Goal: Information Seeking & Learning: Learn about a topic

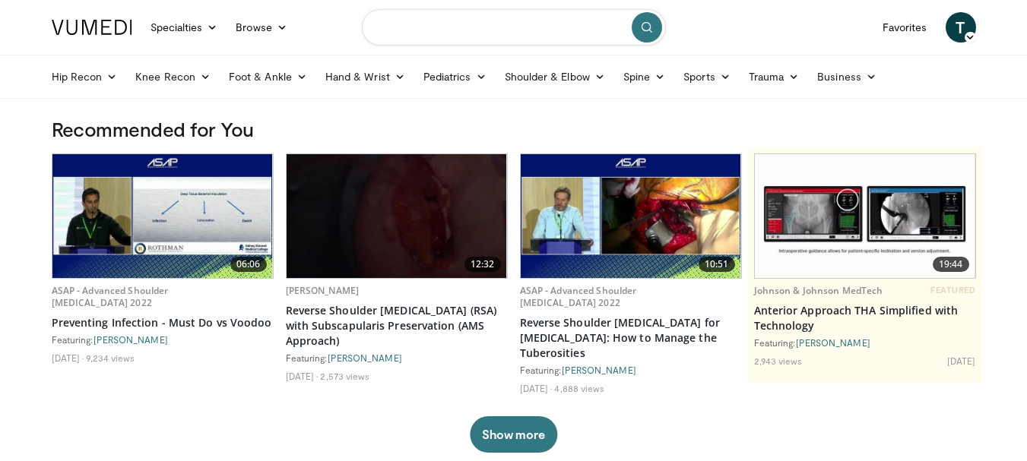
click at [447, 26] on input "Search topics, interventions" at bounding box center [514, 27] width 304 height 36
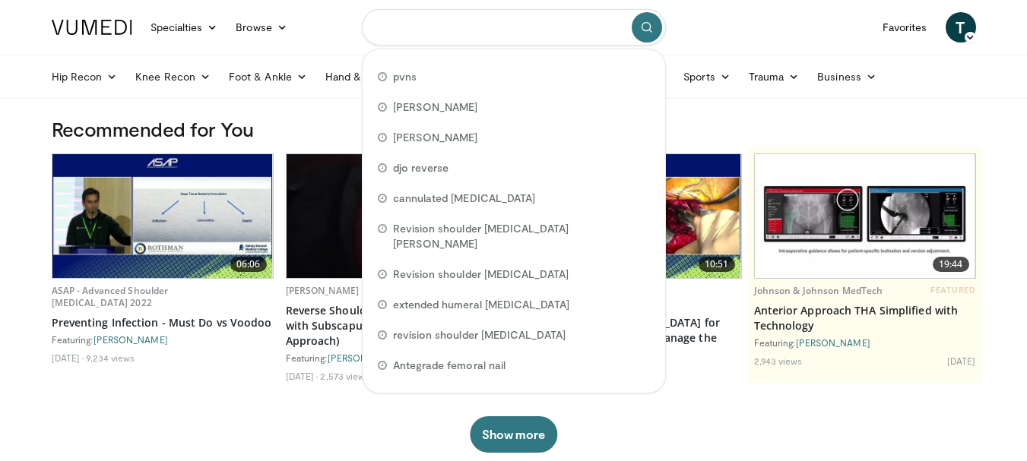
click at [447, 26] on input "Search topics, interventions" at bounding box center [514, 27] width 304 height 36
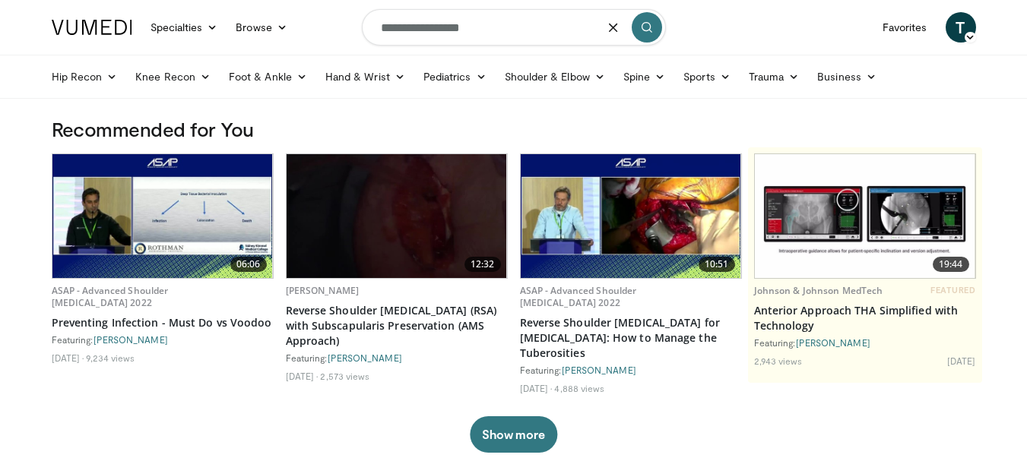
type input "**********"
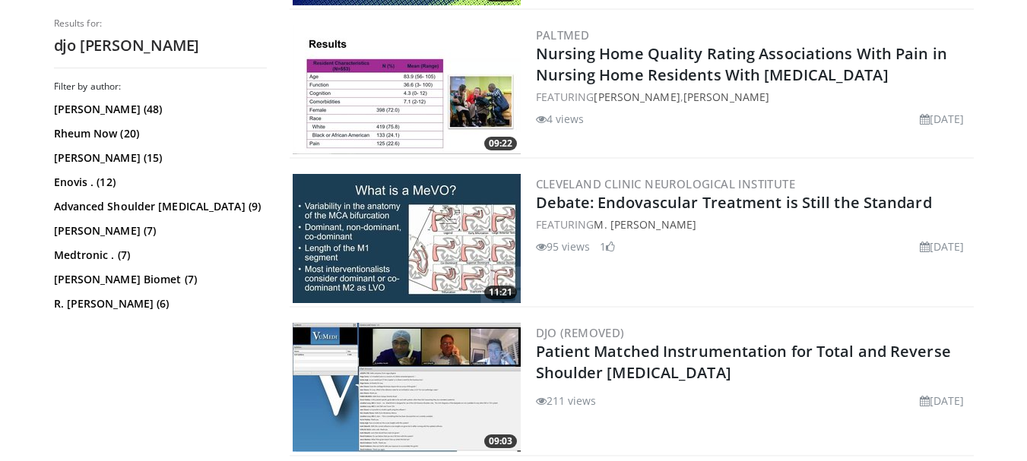
scroll to position [3117, 0]
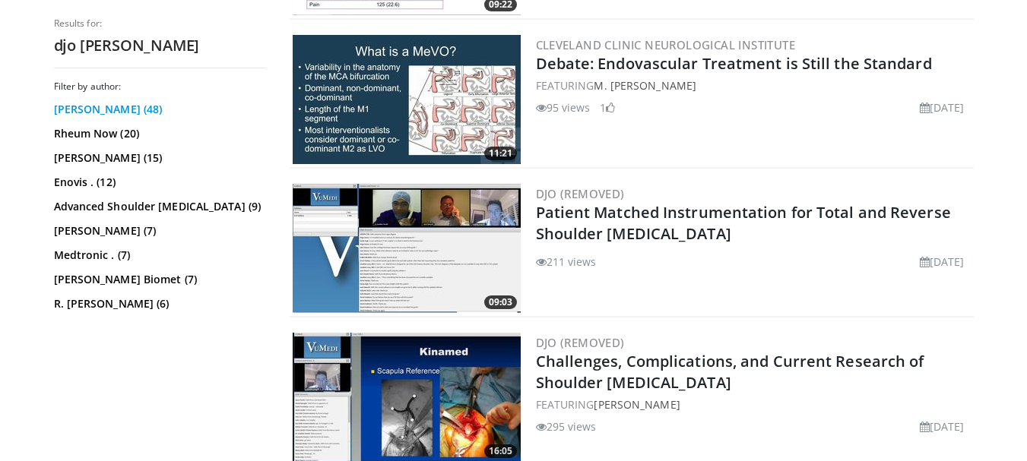
click at [142, 107] on link "[PERSON_NAME] (48)" at bounding box center [158, 109] width 209 height 15
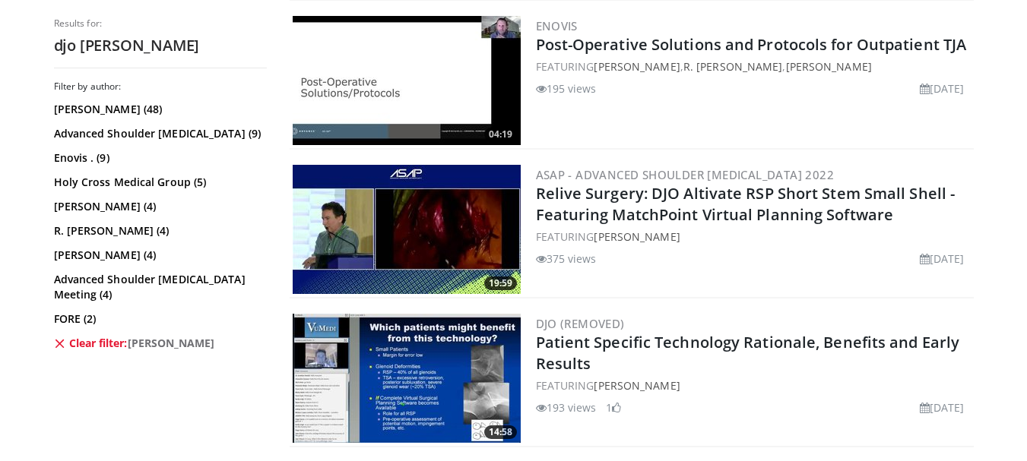
scroll to position [1216, 0]
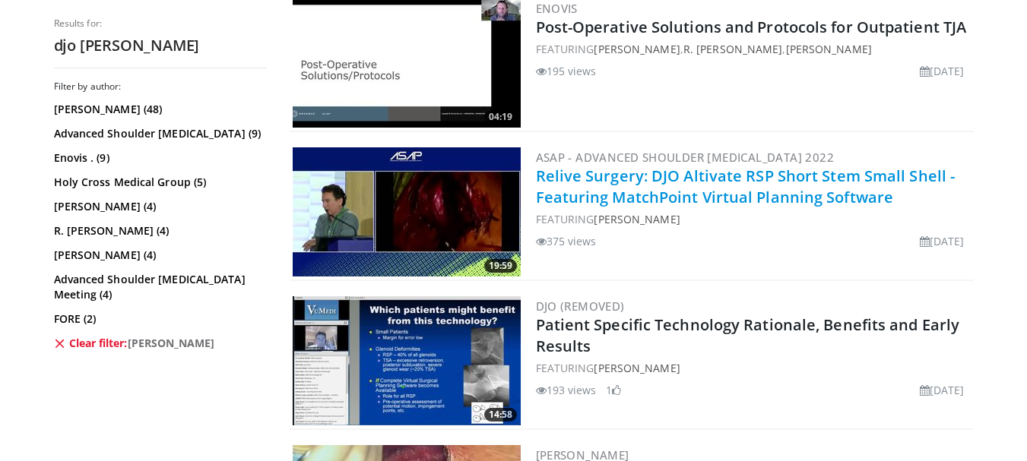
click at [723, 198] on link "Relive Surgery: DJO Altivate RSP Short Stem Small Shell - Featuring MatchPoint …" at bounding box center [746, 187] width 420 height 42
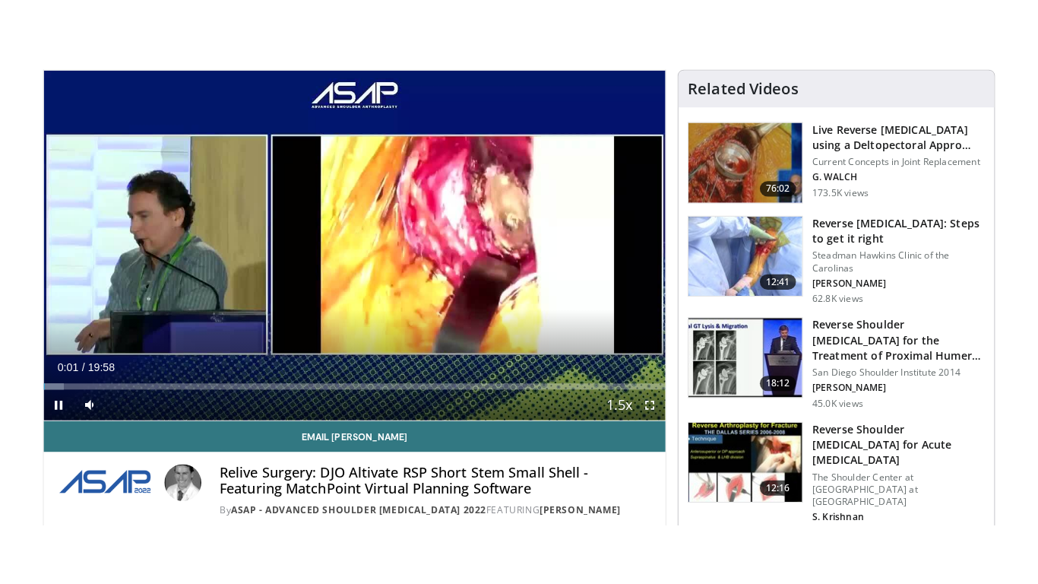
scroll to position [152, 0]
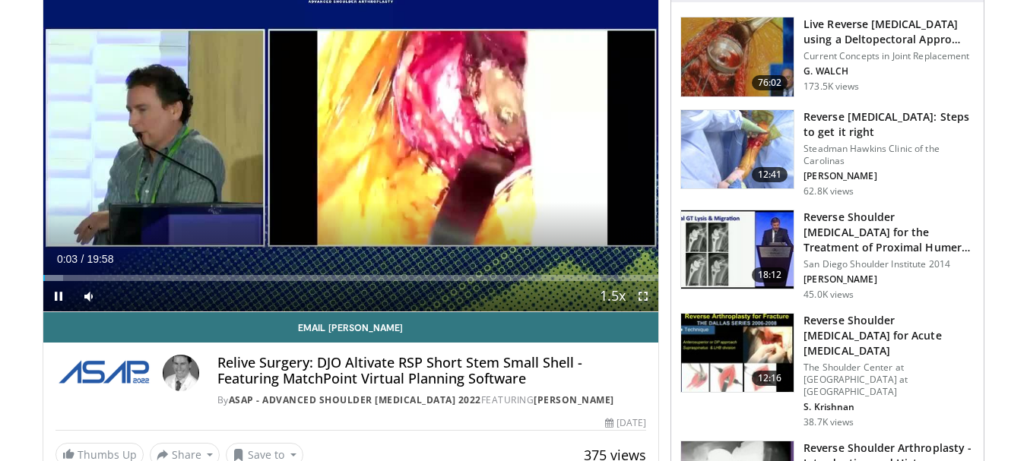
click at [643, 299] on span "Video Player" at bounding box center [643, 296] width 30 height 30
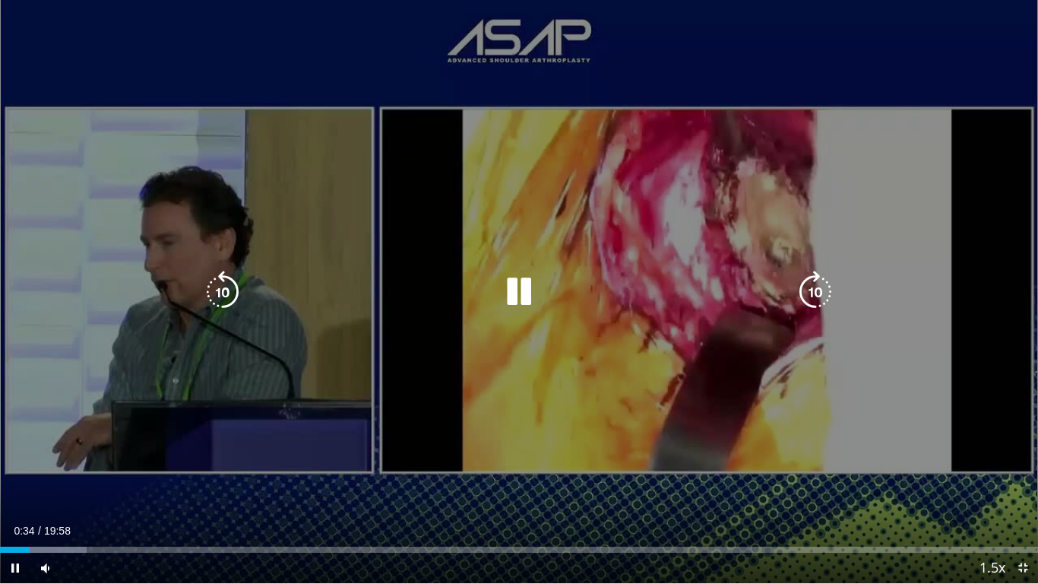
click at [398, 204] on div "10 seconds Tap to unmute" at bounding box center [519, 291] width 1038 height 583
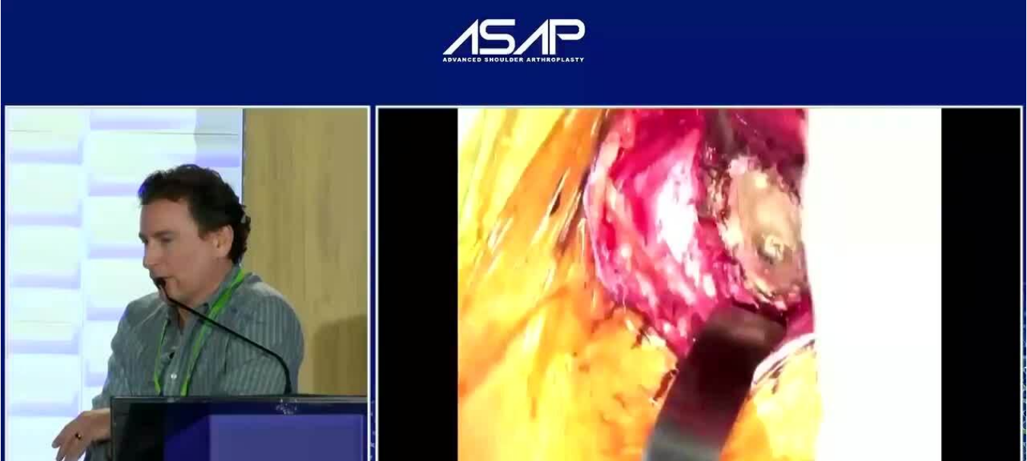
scroll to position [43, 0]
